Goal: Navigation & Orientation: Find specific page/section

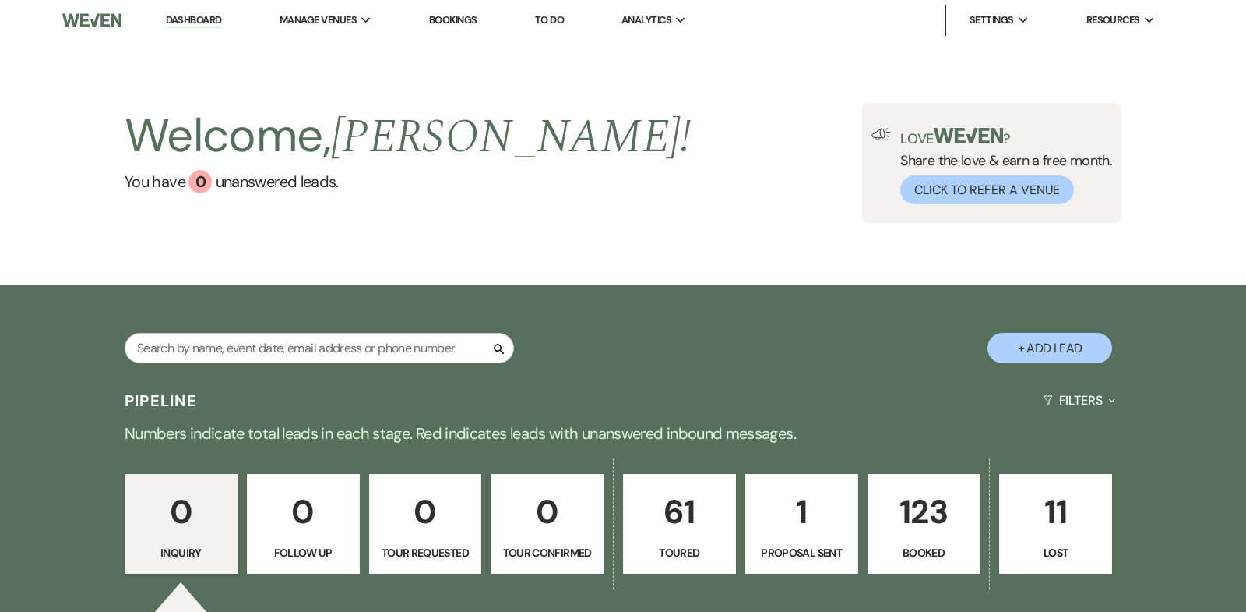
click at [947, 506] on p "123" at bounding box center [924, 511] width 93 height 52
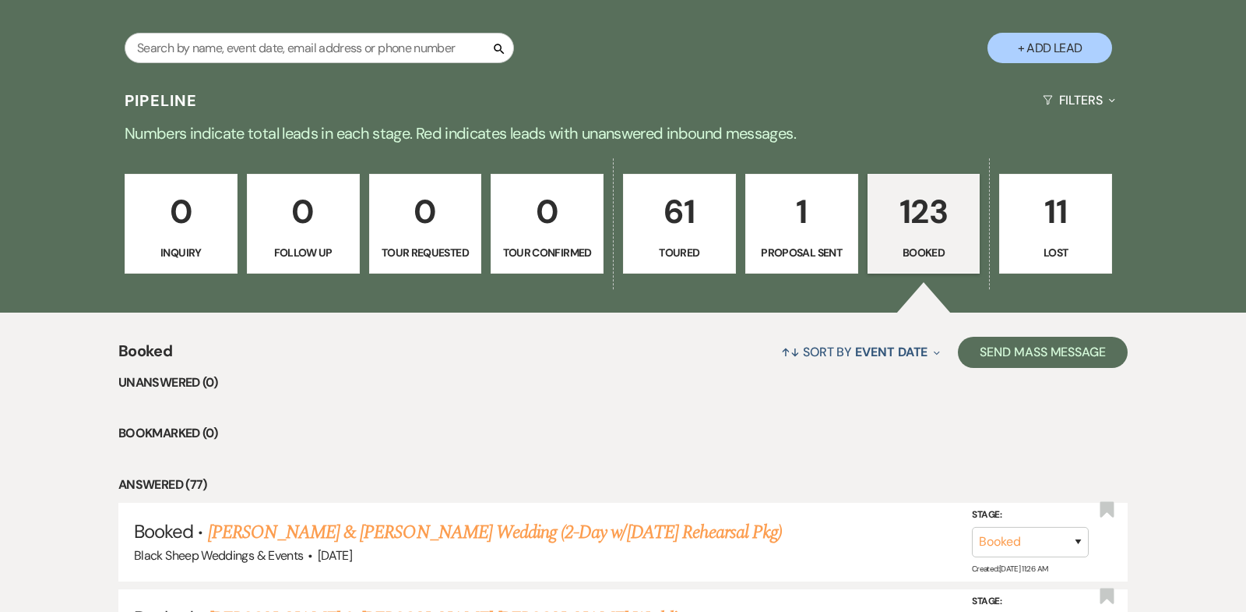
scroll to position [513, 0]
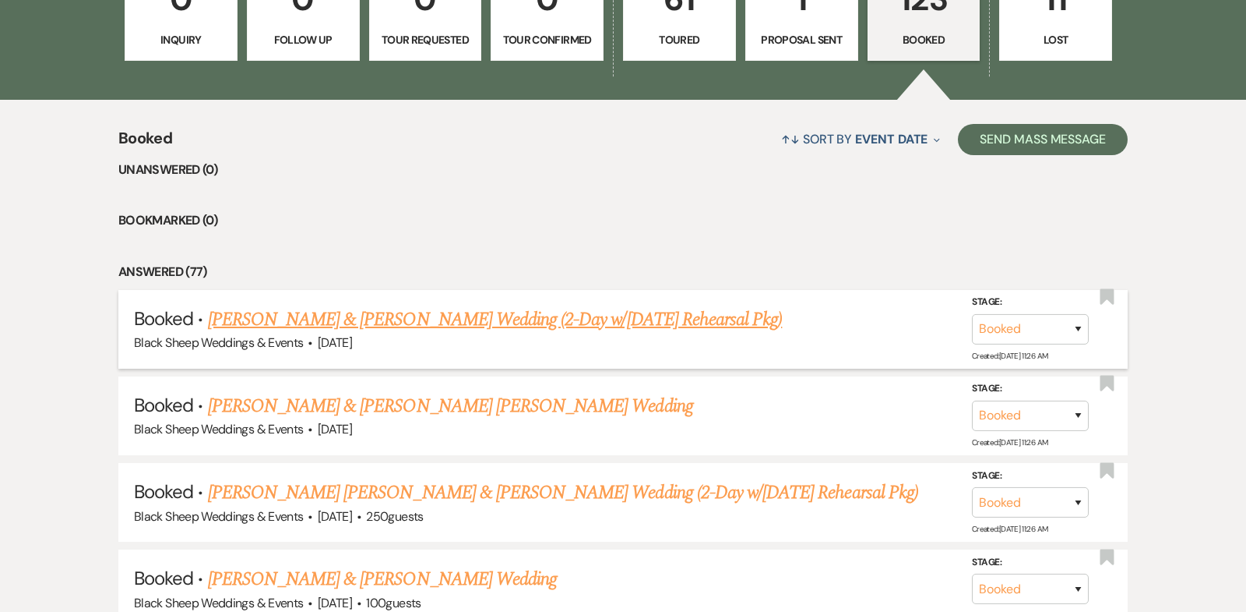
click at [413, 316] on link "[PERSON_NAME] & [PERSON_NAME] Wedding (2-Day w/[DATE] Rehearsal Pkg)" at bounding box center [495, 319] width 575 height 28
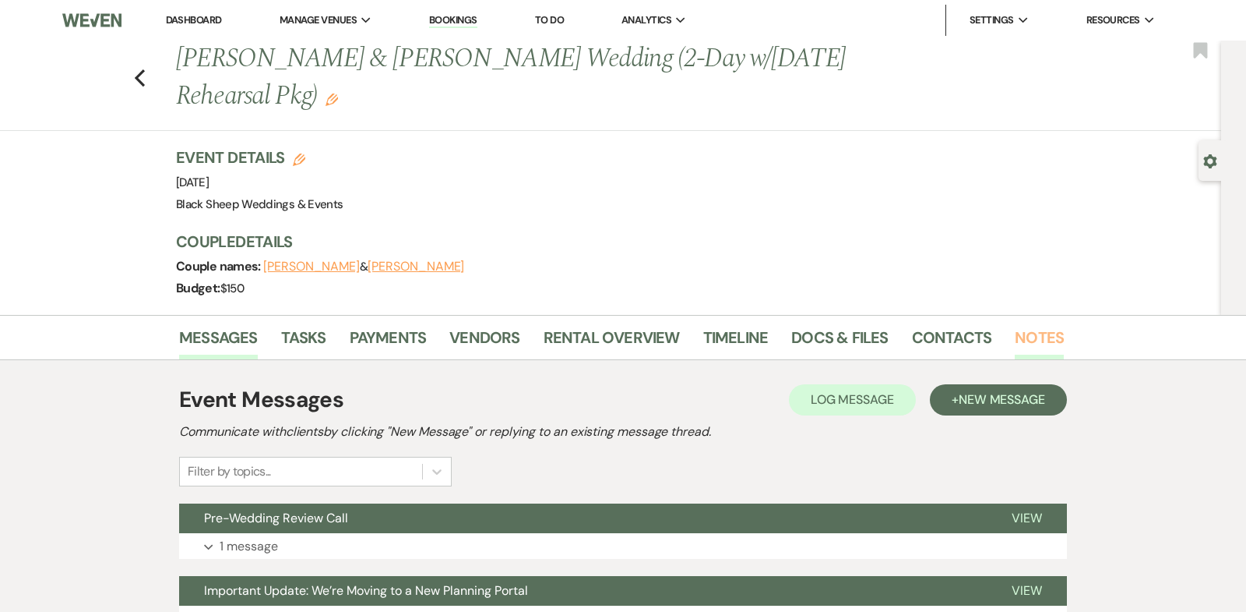
click at [1023, 341] on link "Notes" at bounding box center [1039, 342] width 49 height 34
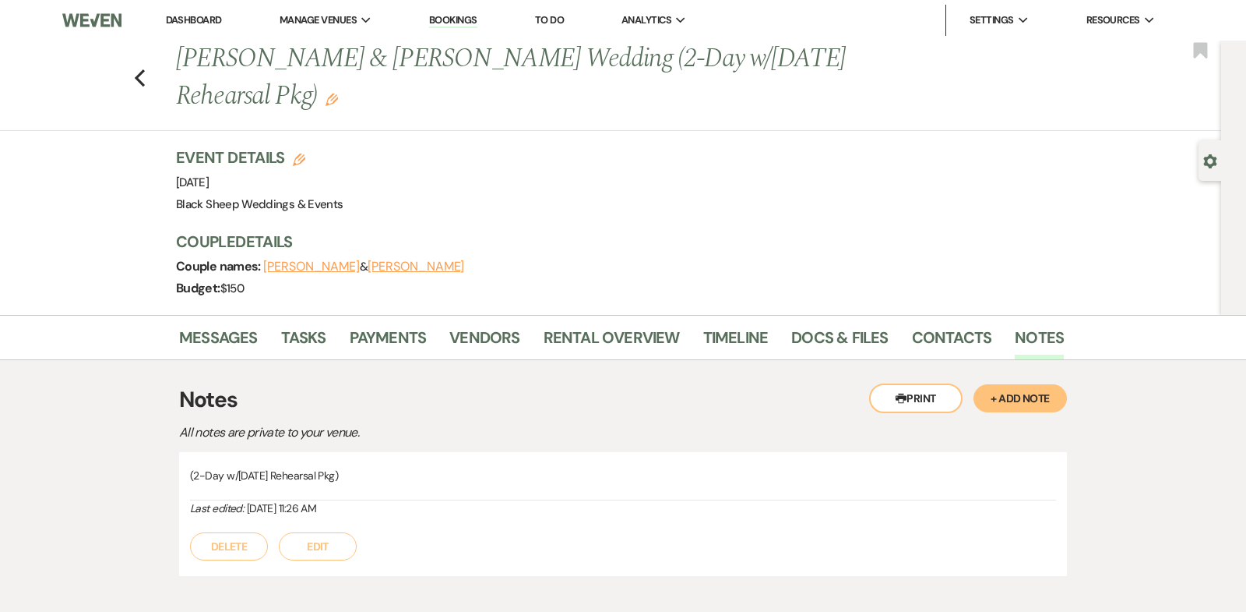
click at [206, 21] on link "Dashboard" at bounding box center [194, 19] width 56 height 13
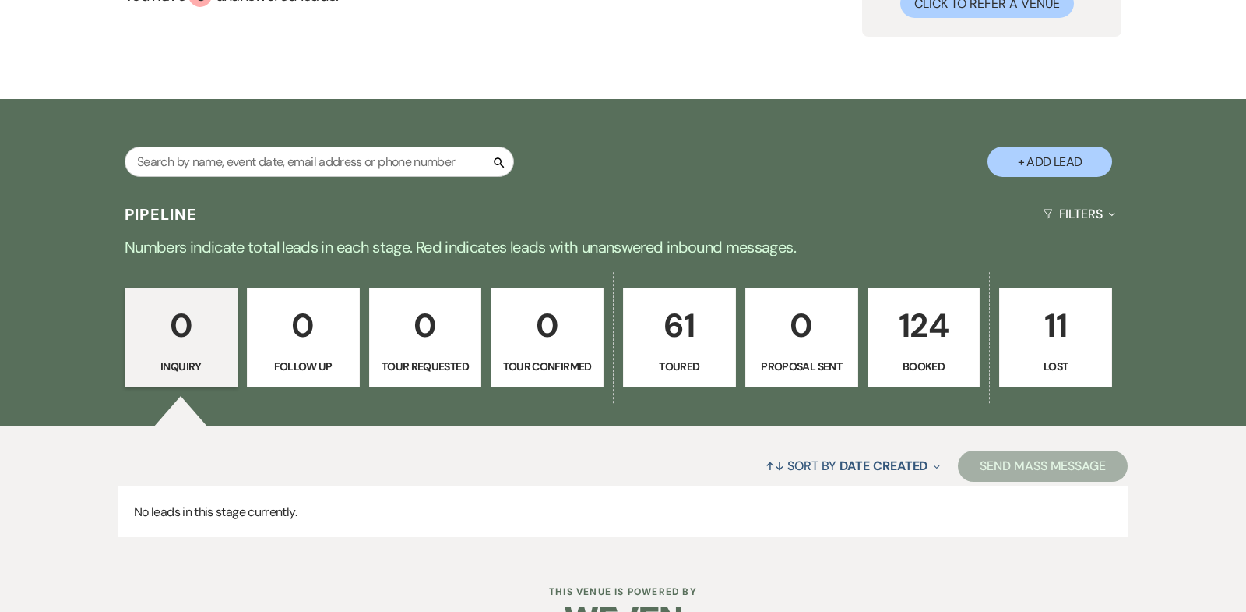
scroll to position [164, 0]
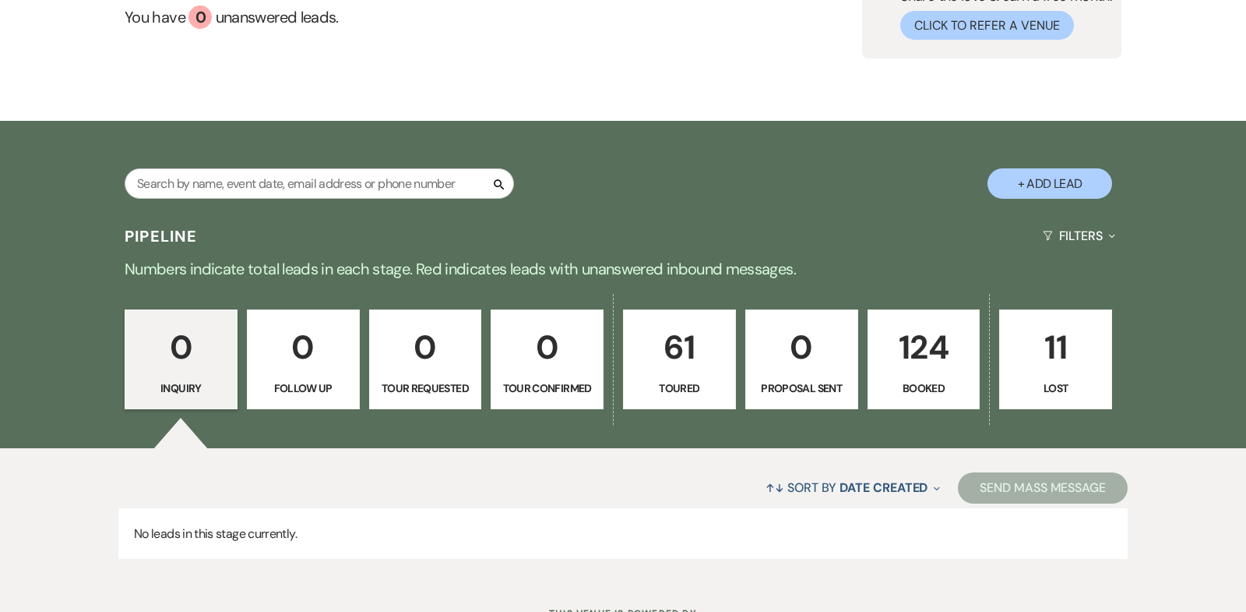
click at [923, 341] on p "124" at bounding box center [924, 347] width 93 height 52
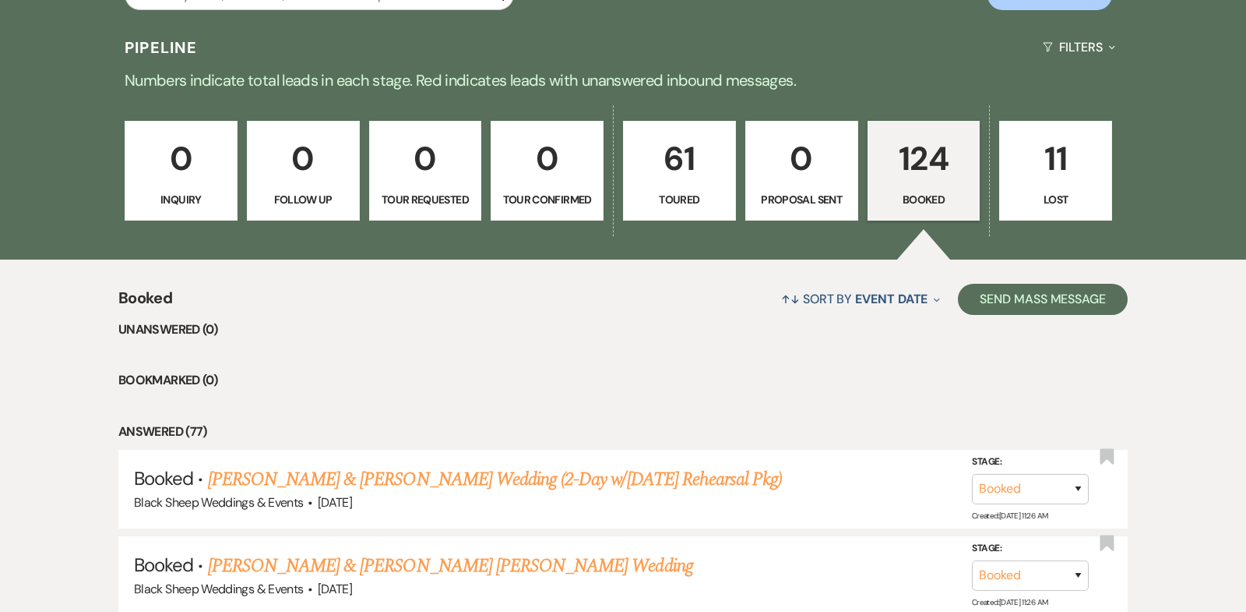
scroll to position [360, 0]
